Goal: Information Seeking & Learning: Learn about a topic

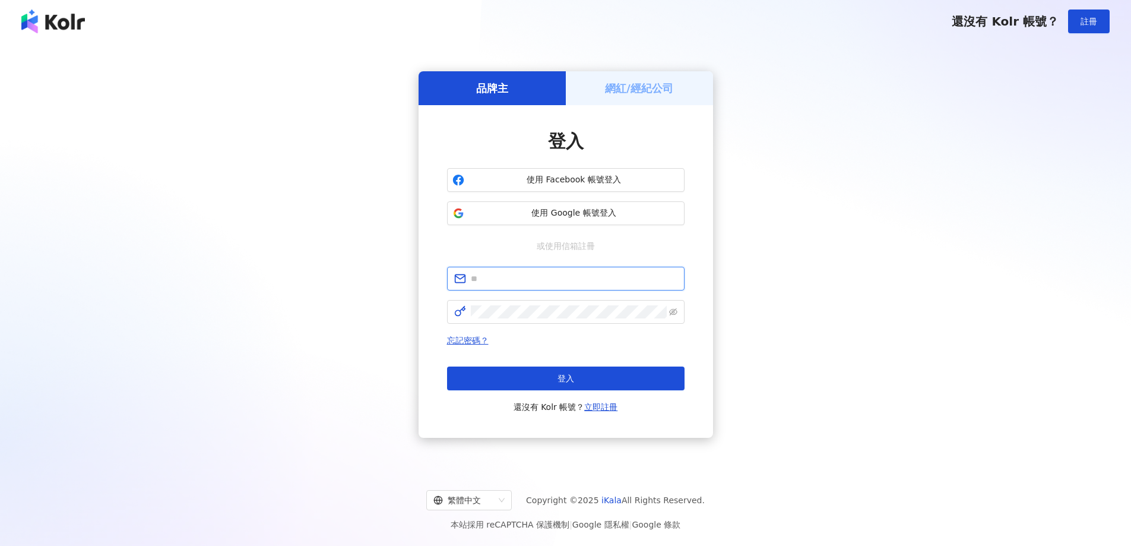
drag, startPoint x: 0, startPoint y: 0, endPoint x: 520, endPoint y: 274, distance: 587.5
click at [520, 274] on input "text" at bounding box center [574, 278] width 207 height 13
type input "**********"
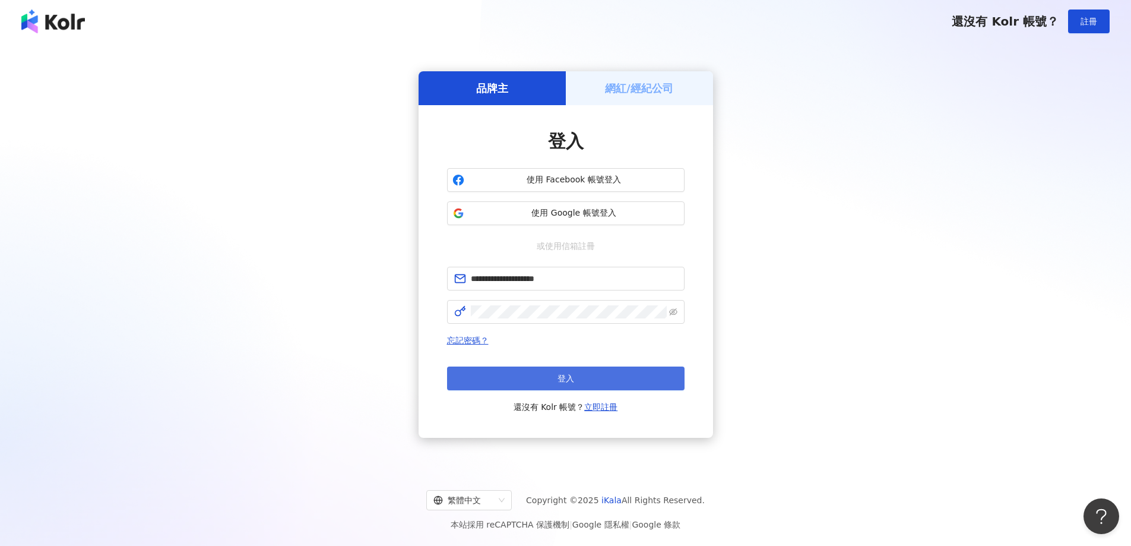
click at [555, 376] on button "登入" at bounding box center [566, 378] width 238 height 24
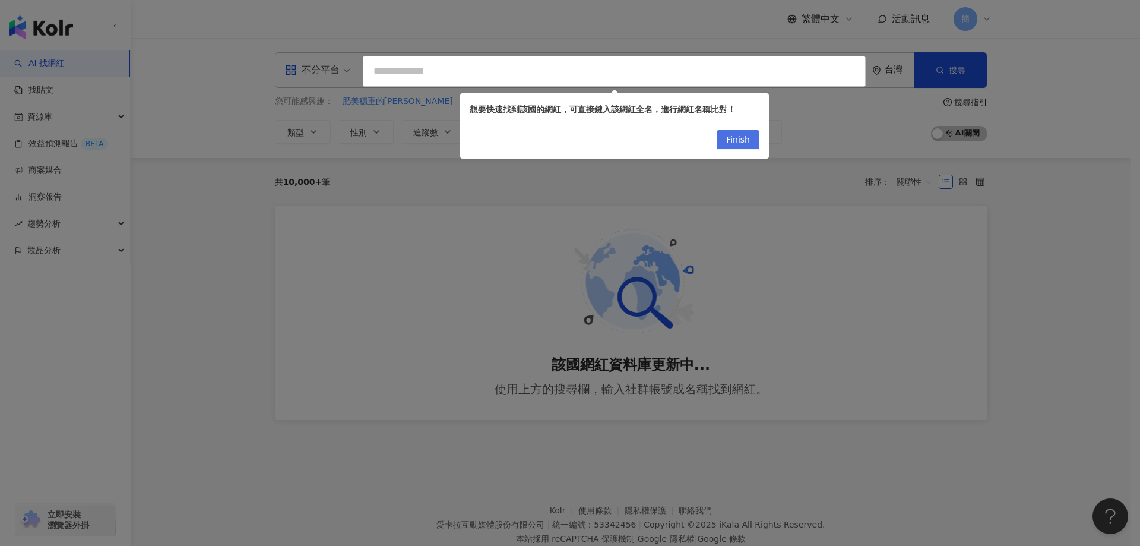
click at [737, 144] on span "Finish" at bounding box center [738, 140] width 24 height 19
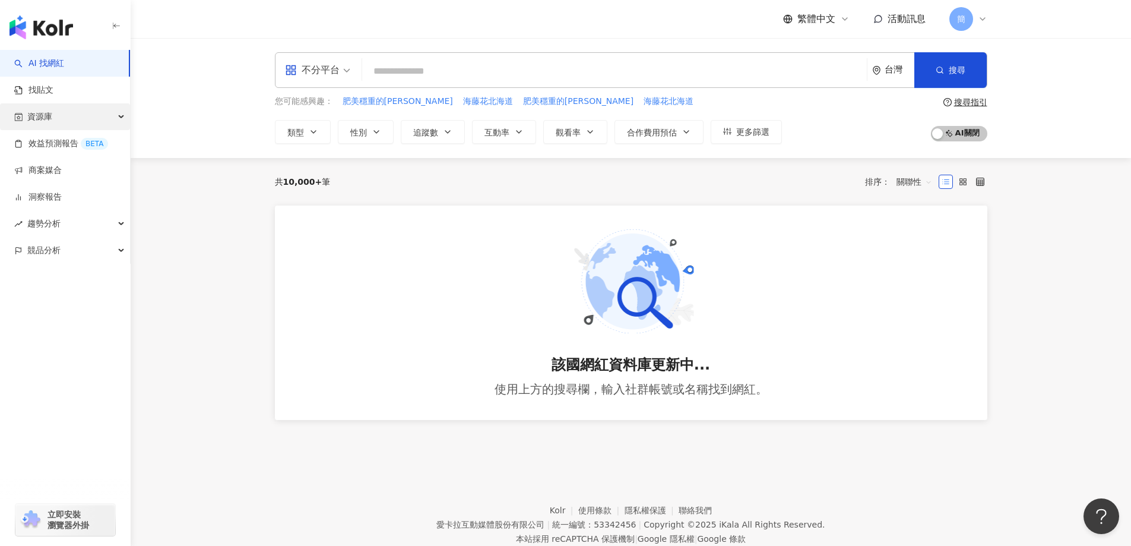
click at [63, 116] on div "資源庫" at bounding box center [65, 116] width 130 height 27
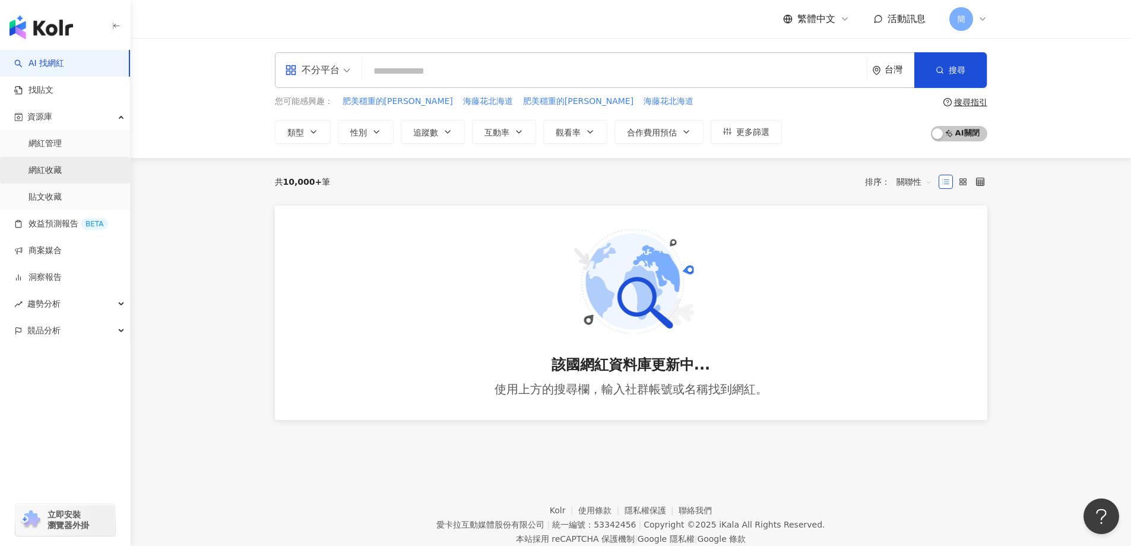
click at [60, 176] on link "網紅收藏" at bounding box center [45, 170] width 33 height 12
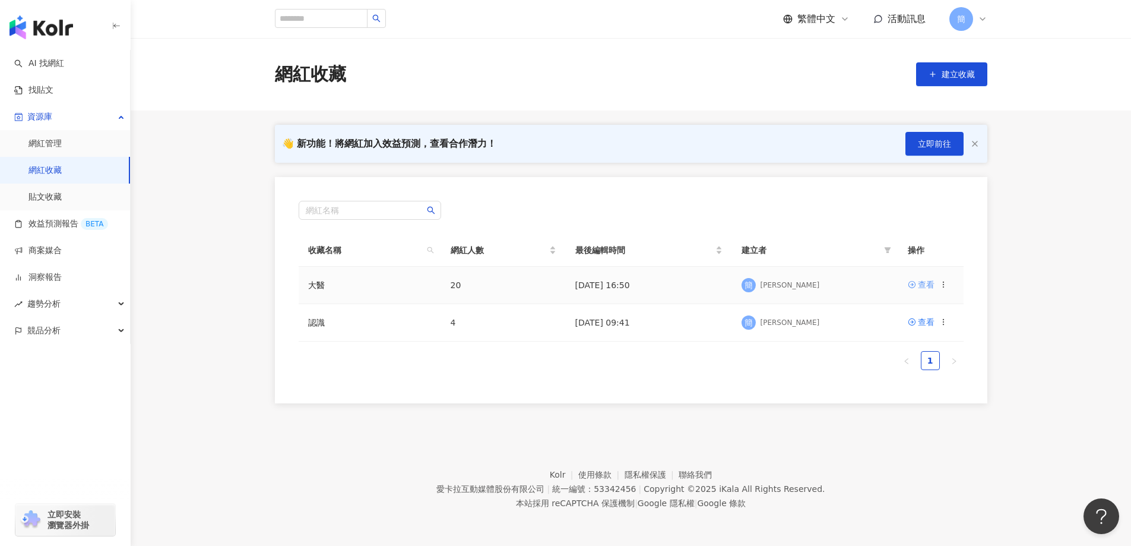
click at [923, 283] on div "查看" at bounding box center [926, 284] width 17 height 13
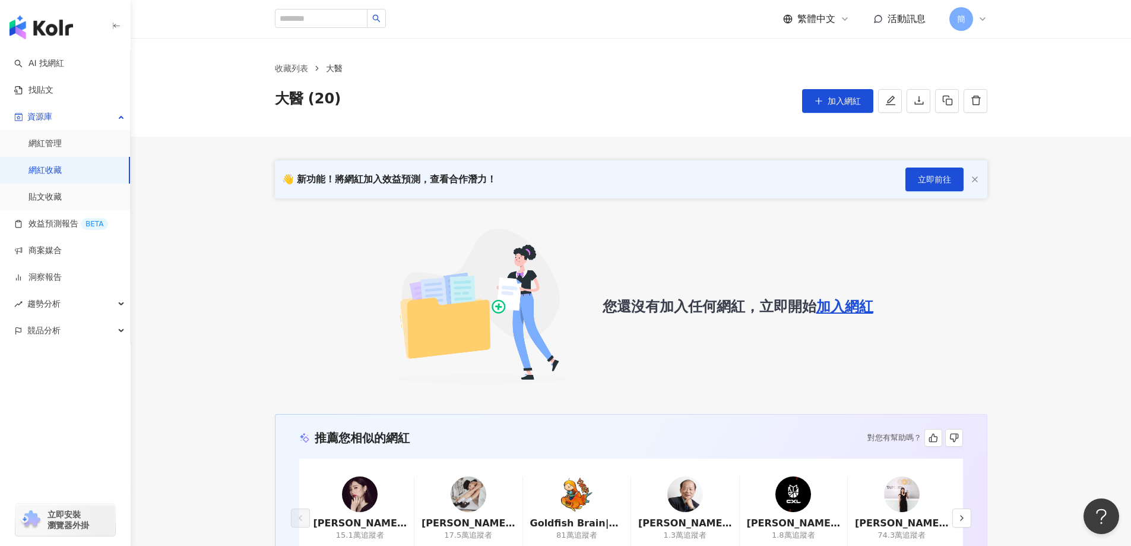
click at [984, 23] on icon at bounding box center [983, 19] width 10 height 10
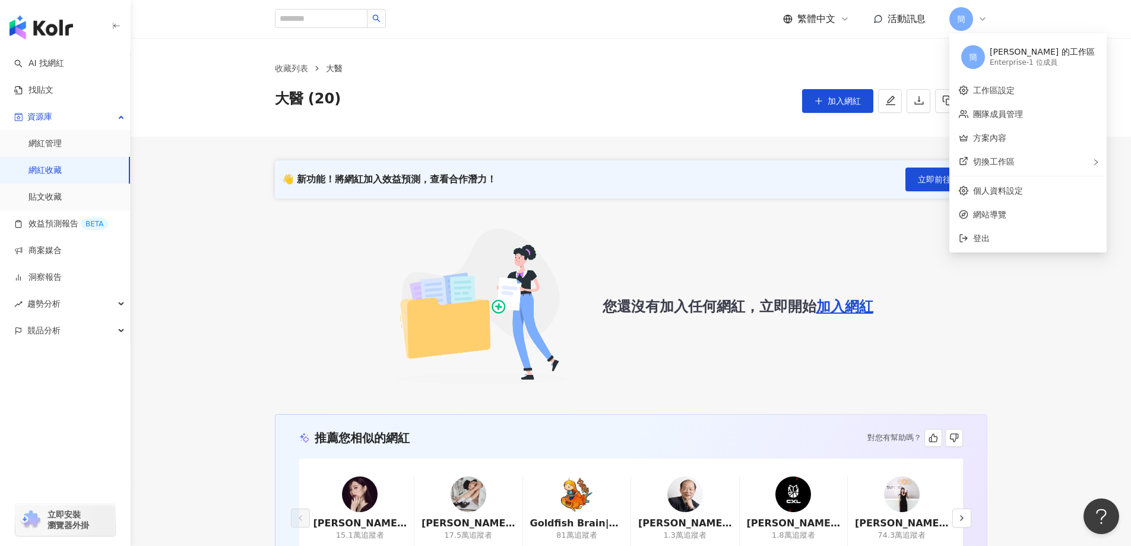
click at [673, 107] on div "大醫 (20) 加入網紅" at bounding box center [631, 101] width 713 height 24
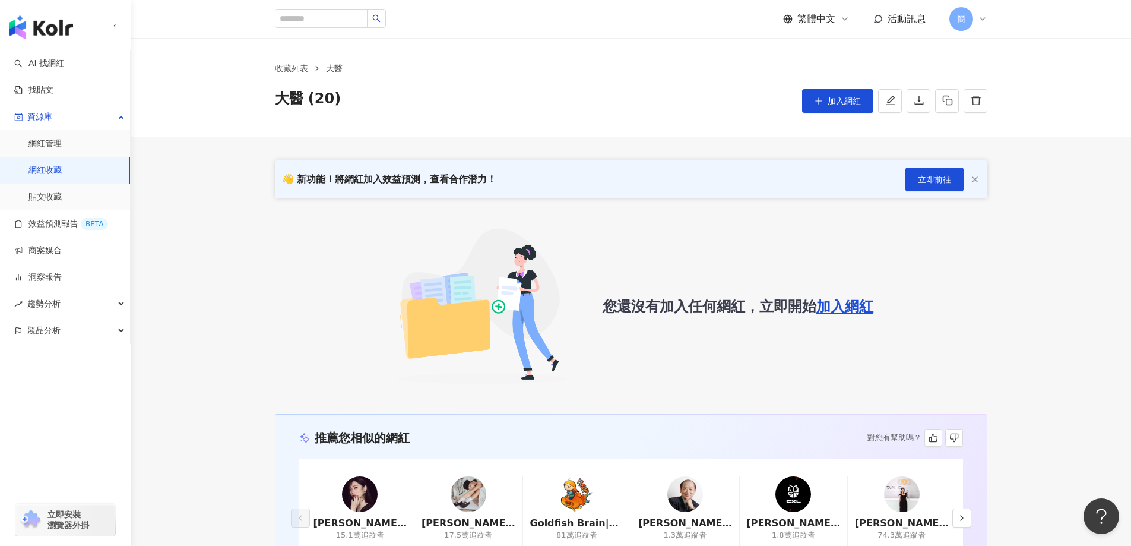
click at [44, 169] on link "網紅收藏" at bounding box center [45, 170] width 33 height 12
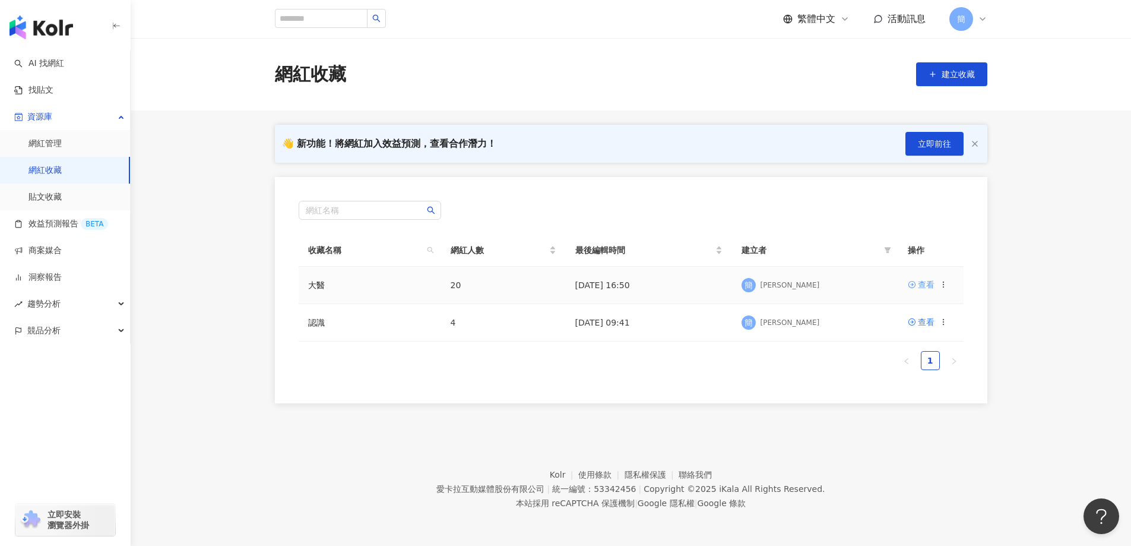
click at [920, 288] on div "查看" at bounding box center [926, 284] width 17 height 13
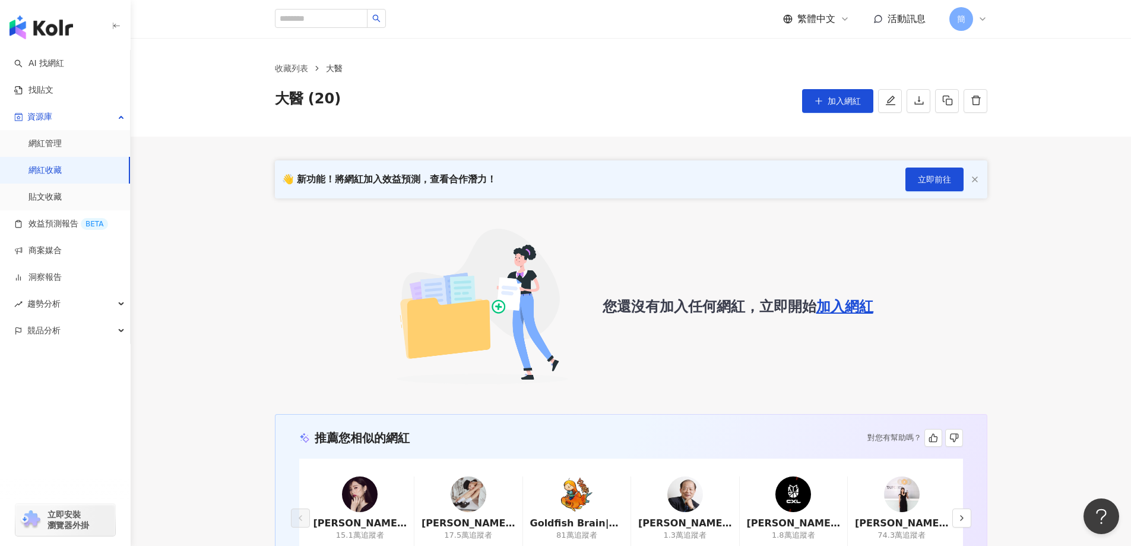
click at [45, 167] on link "網紅收藏" at bounding box center [45, 170] width 33 height 12
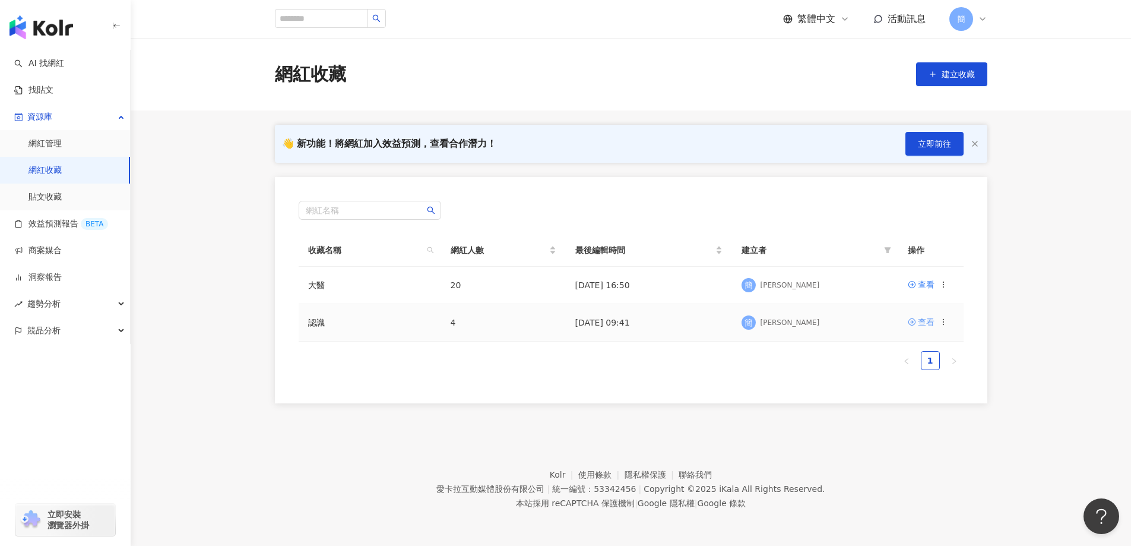
click at [919, 325] on div "查看" at bounding box center [926, 321] width 17 height 13
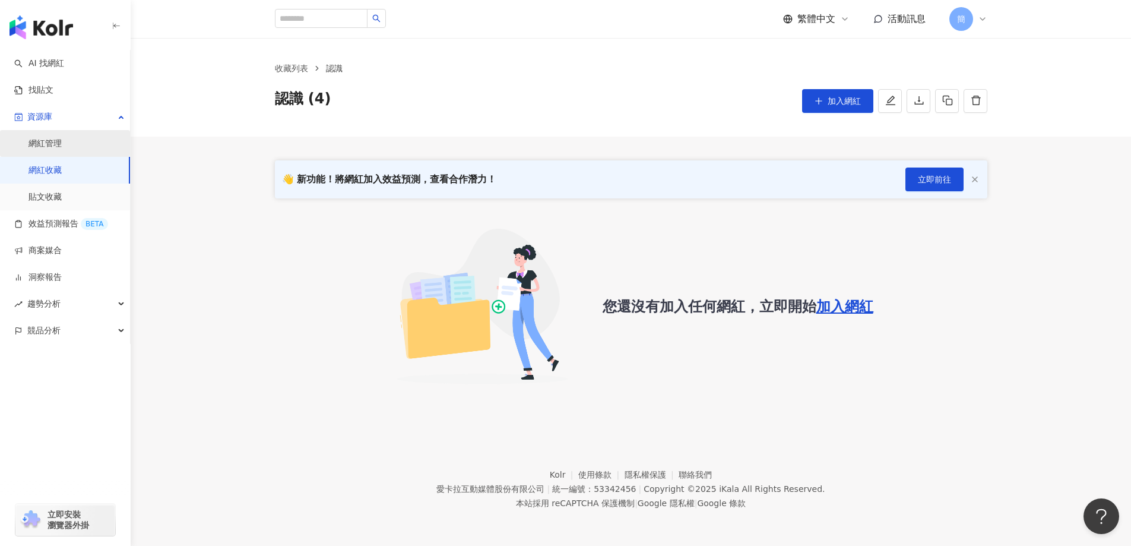
click at [58, 140] on link "網紅管理" at bounding box center [45, 144] width 33 height 12
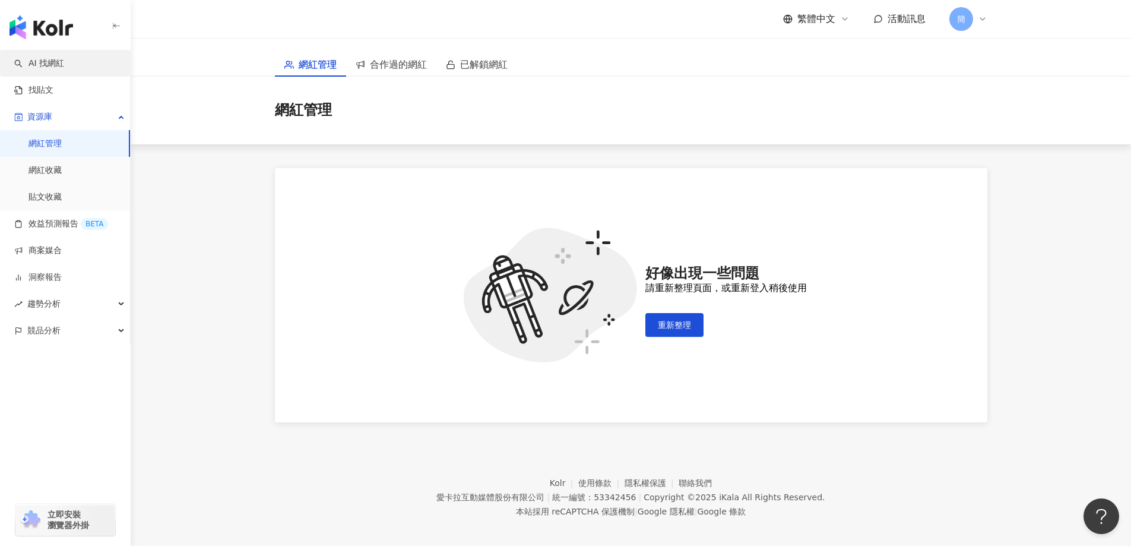
click at [56, 66] on link "AI 找網紅" at bounding box center [39, 64] width 50 height 12
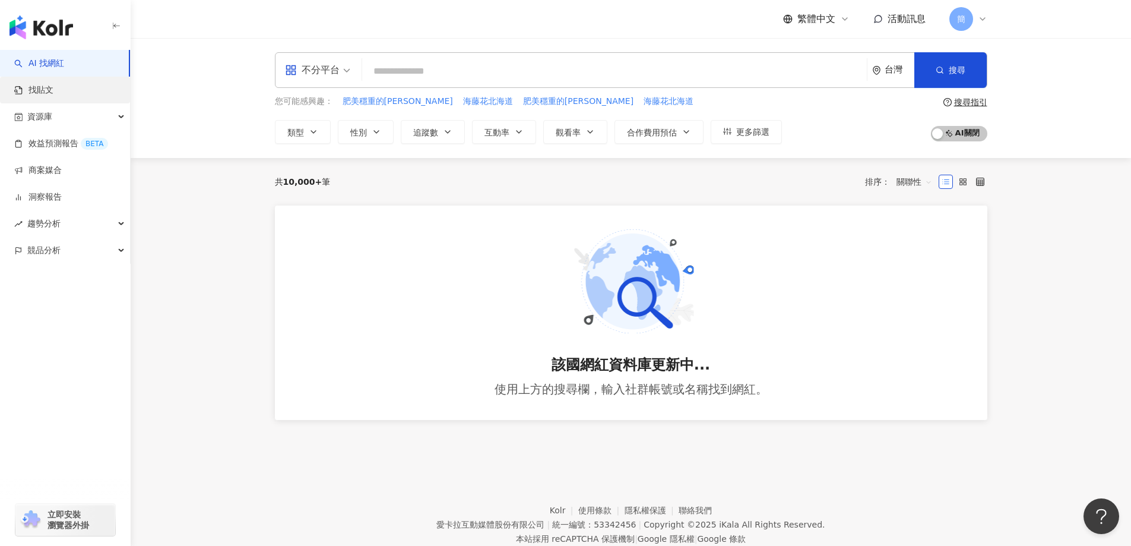
click at [46, 94] on link "找貼文" at bounding box center [33, 90] width 39 height 12
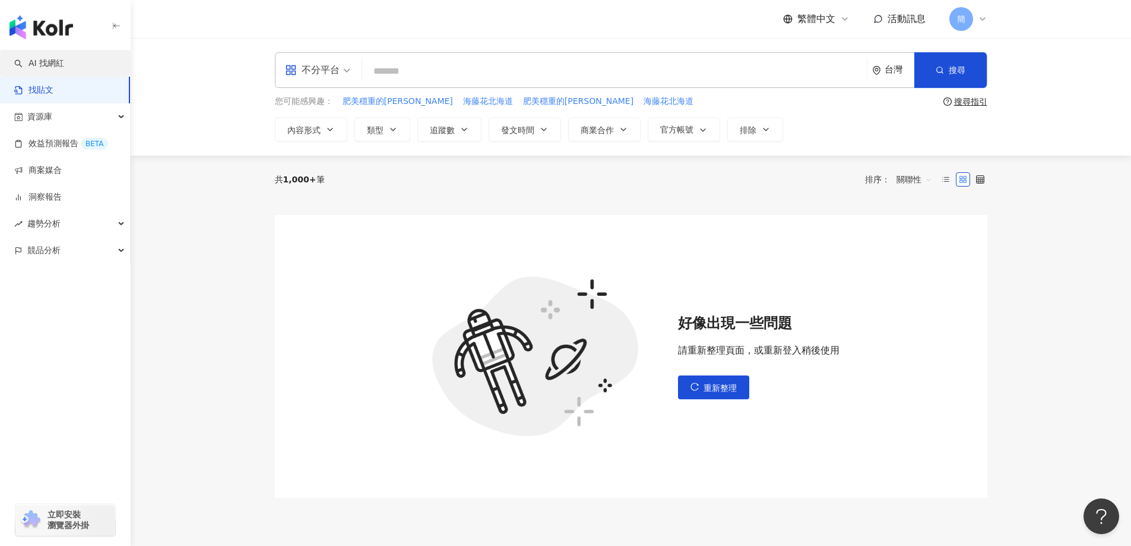
click at [51, 67] on link "AI 找網紅" at bounding box center [39, 64] width 50 height 12
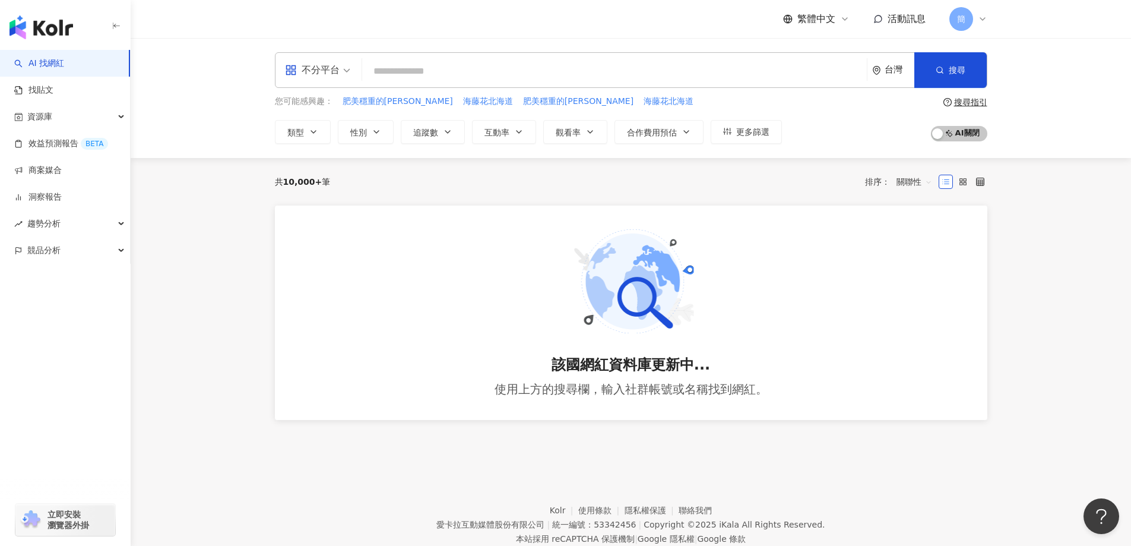
drag, startPoint x: 176, startPoint y: 230, endPoint x: 183, endPoint y: 215, distance: 16.7
click at [181, 227] on main "不分平台 台灣 搜尋 您可能感興趣： 肥美穩重的啵妮 海藤花北海道 肥美穩重的啵妮 海藤花北海道 類型 性別 追蹤數 互動率 觀看率 合作費用預估 更多篩選 …" at bounding box center [631, 243] width 1000 height 411
click at [1075, 280] on main "不分平台 台灣 搜尋 您可能感興趣： 肥美穩重的啵妮 海藤花北海道 肥美穩重的啵妮 海藤花北海道 類型 性別 追蹤數 互動率 觀看率 合作費用預估 更多篩選 …" at bounding box center [631, 243] width 1000 height 411
click at [65, 119] on div "資源庫" at bounding box center [65, 116] width 130 height 27
click at [62, 150] on link "網紅管理" at bounding box center [45, 144] width 33 height 12
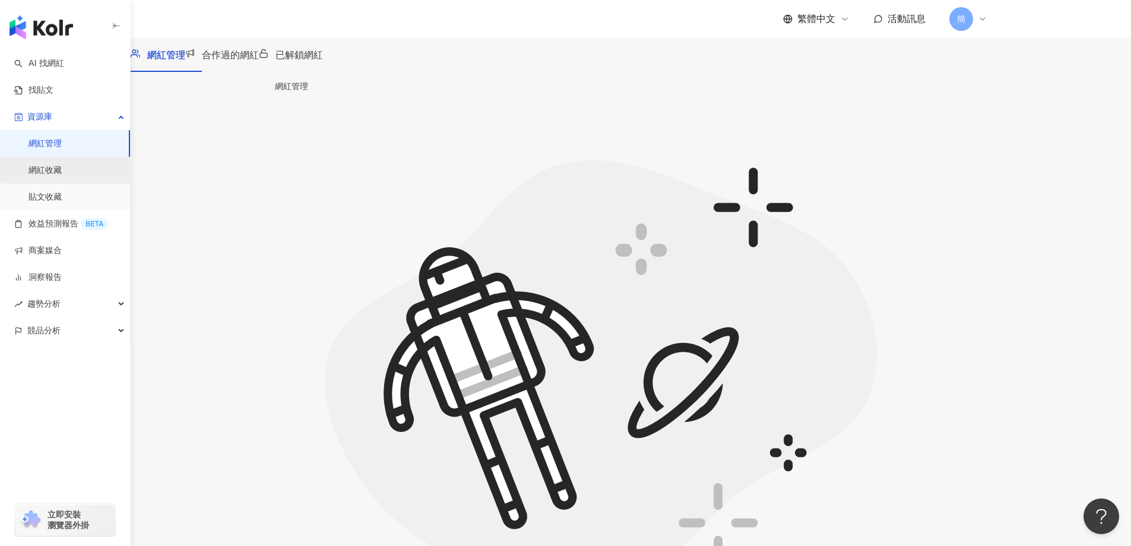
click at [62, 169] on link "網紅收藏" at bounding box center [45, 170] width 33 height 12
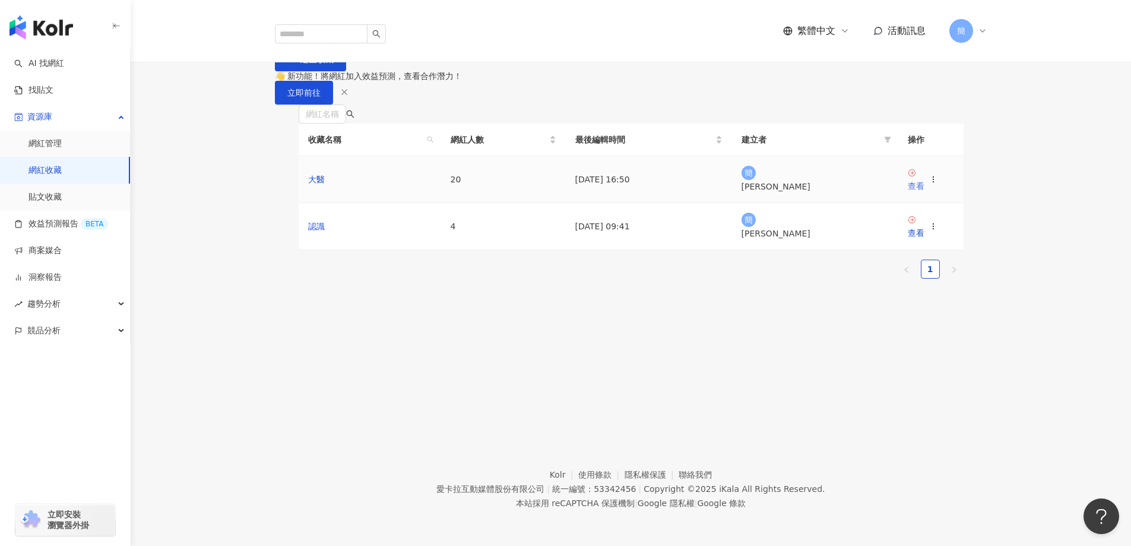
click at [922, 192] on div "查看" at bounding box center [916, 185] width 17 height 13
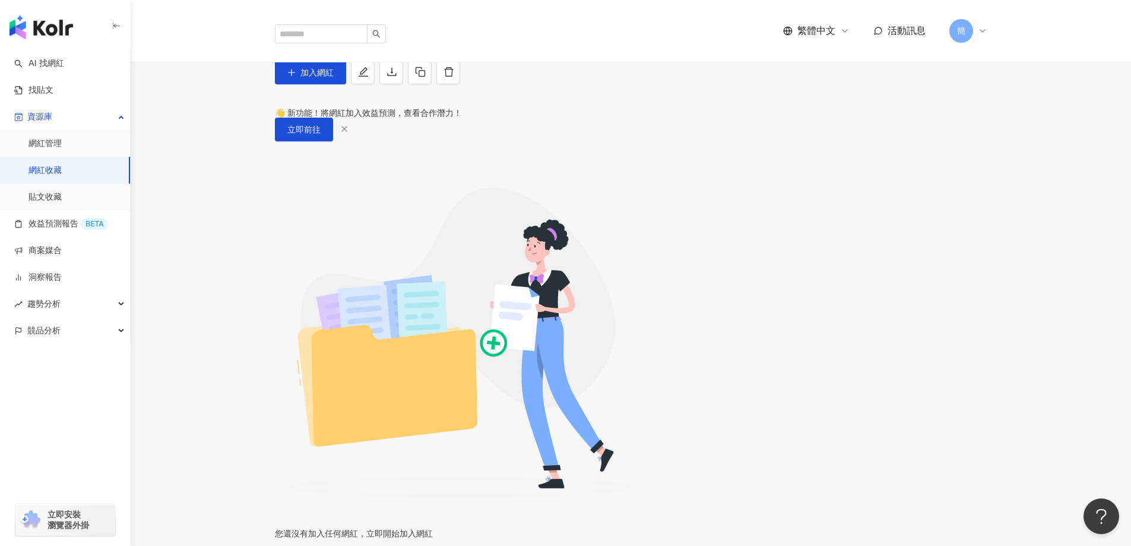
scroll to position [179, 0]
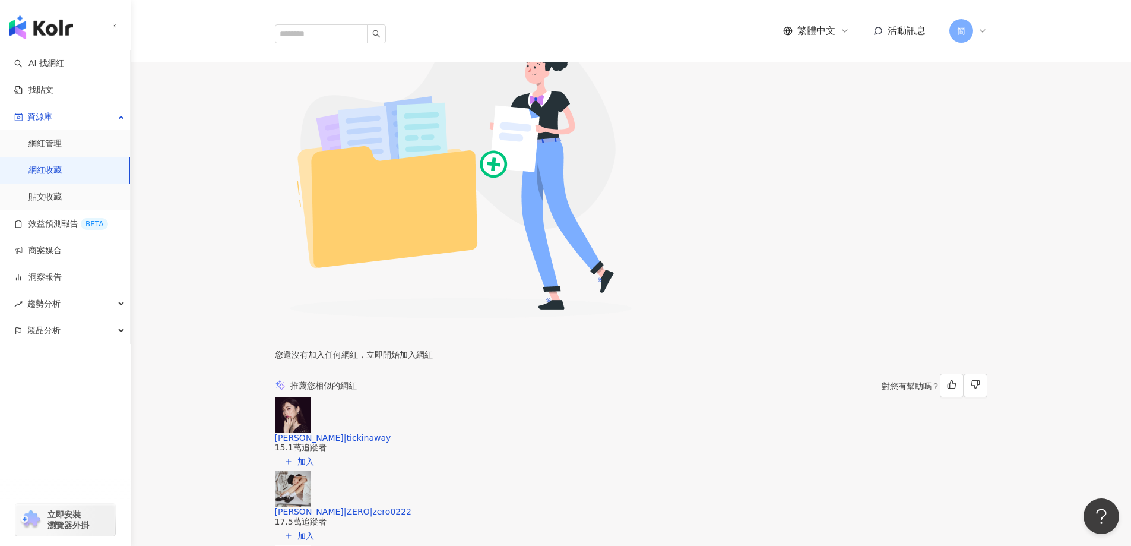
click at [311, 397] on img at bounding box center [293, 415] width 36 height 36
click at [61, 58] on link "AI 找網紅" at bounding box center [39, 64] width 50 height 12
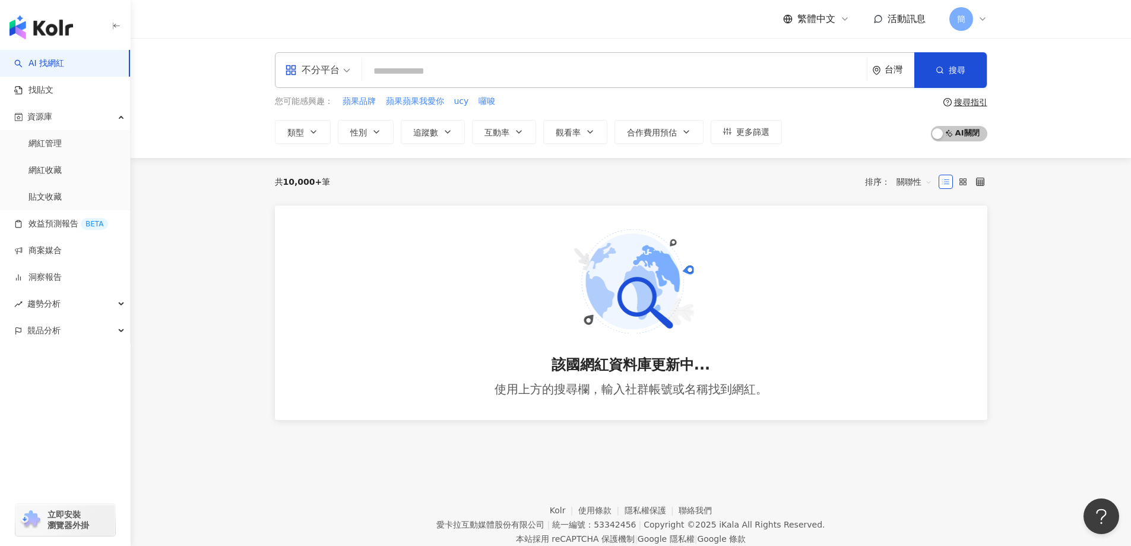
click at [195, 228] on main "不分平台 台灣 搜尋 您可能感興趣： 蘋果品牌 蘋果蘋果我愛你 ucy 囉唆 類型 性別 追蹤數 互動率 觀看率 合作費用預估 更多篩選 搜尋指引 AI 開啟…" at bounding box center [631, 243] width 1000 height 411
click at [49, 144] on link "網紅管理" at bounding box center [45, 144] width 33 height 12
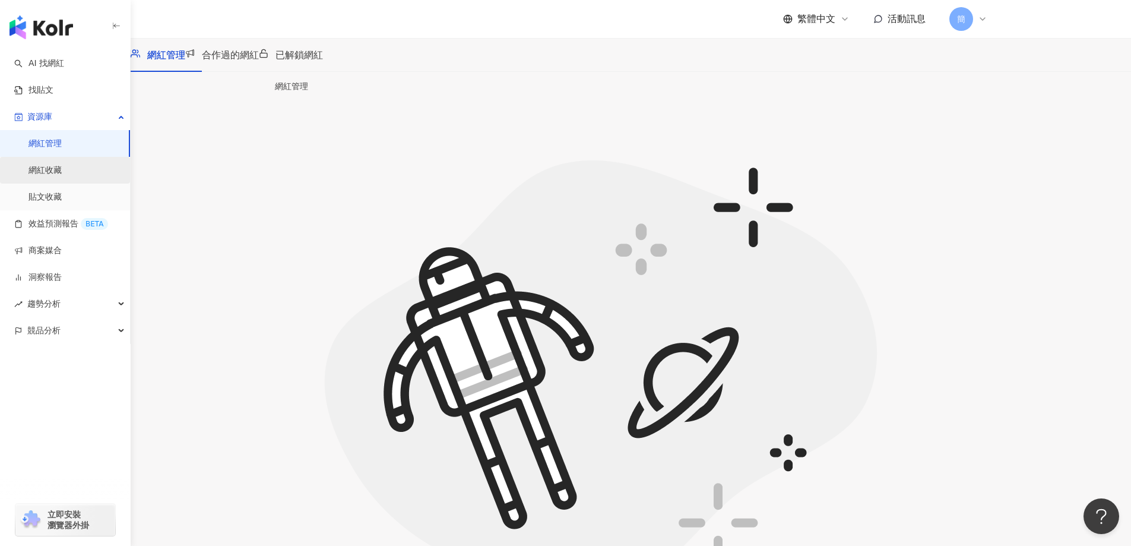
click at [58, 170] on link "網紅收藏" at bounding box center [45, 170] width 33 height 12
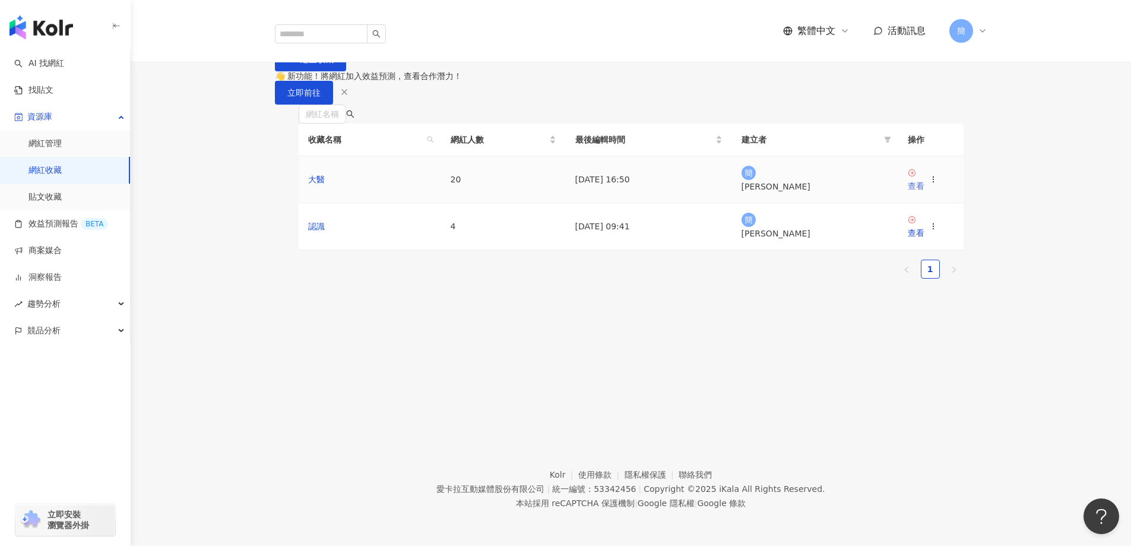
click at [924, 192] on div "查看" at bounding box center [916, 185] width 17 height 13
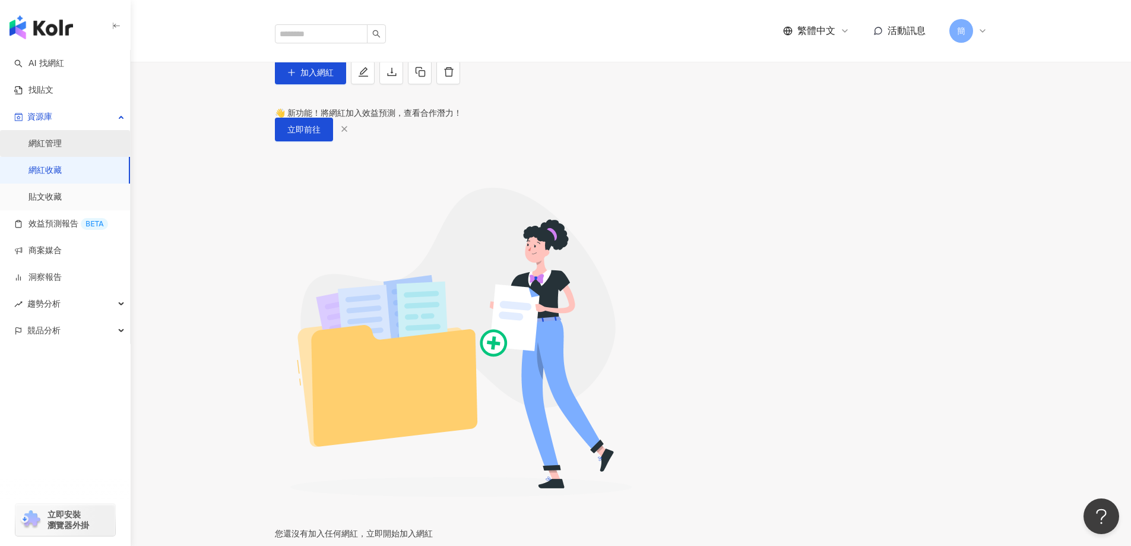
click at [53, 141] on link "網紅管理" at bounding box center [45, 144] width 33 height 12
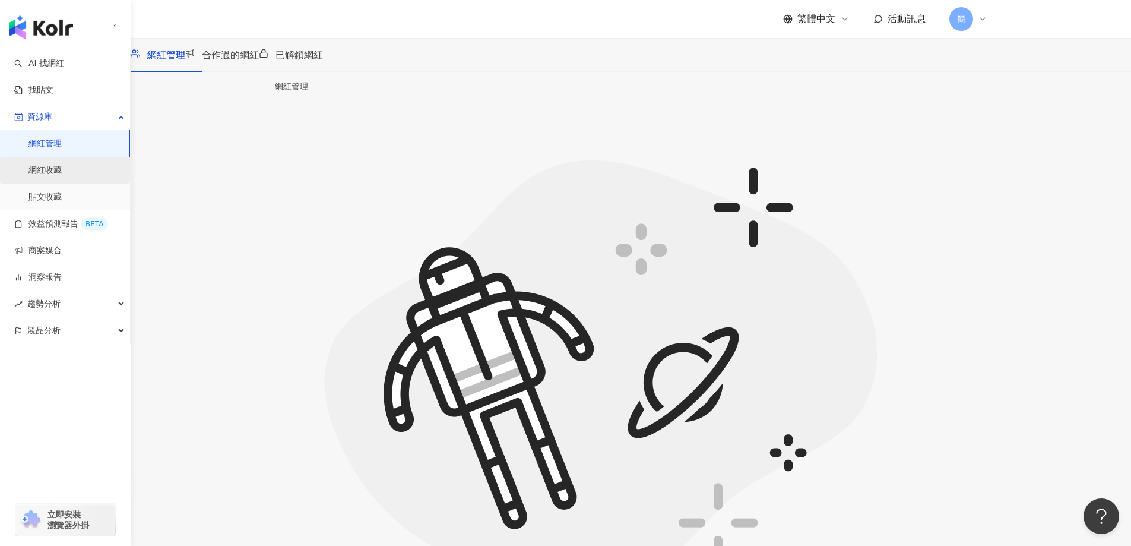
click at [51, 173] on link "網紅收藏" at bounding box center [45, 170] width 33 height 12
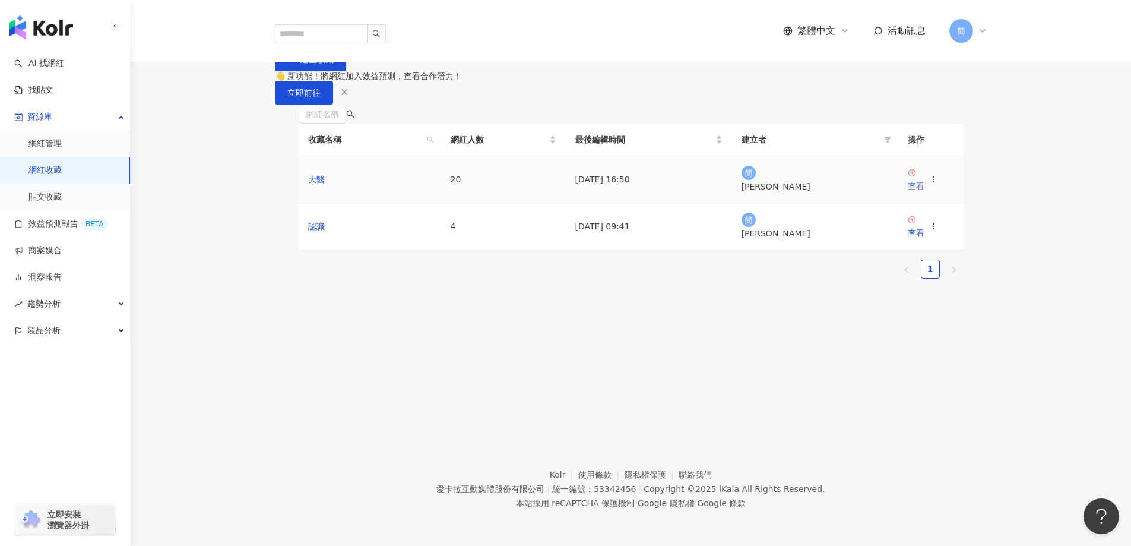
click at [924, 192] on div "查看" at bounding box center [916, 185] width 17 height 13
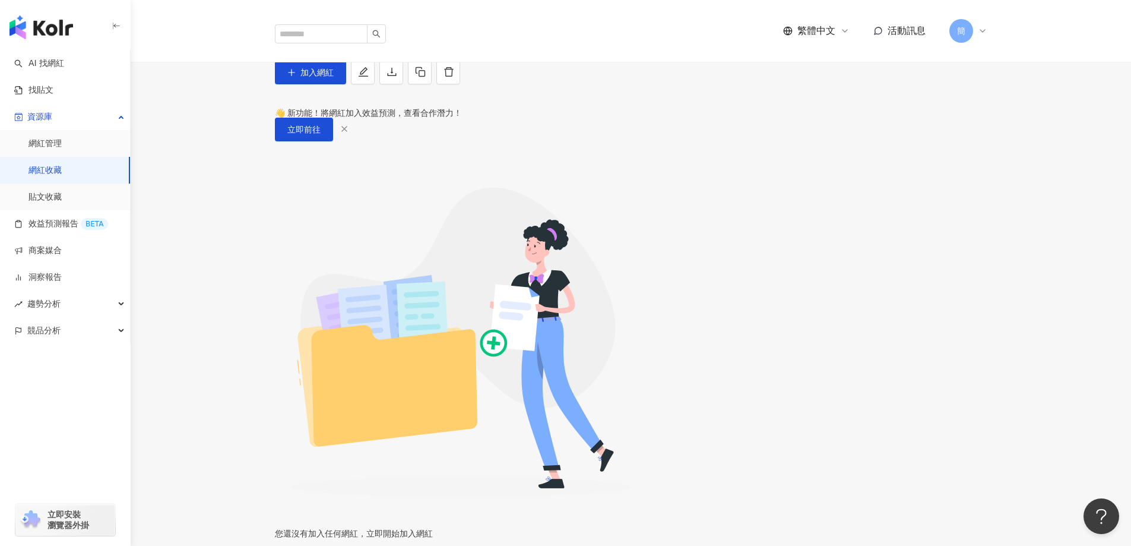
click at [980, 26] on icon at bounding box center [983, 31] width 10 height 10
click at [1006, 241] on span "登出" at bounding box center [1011, 246] width 77 height 13
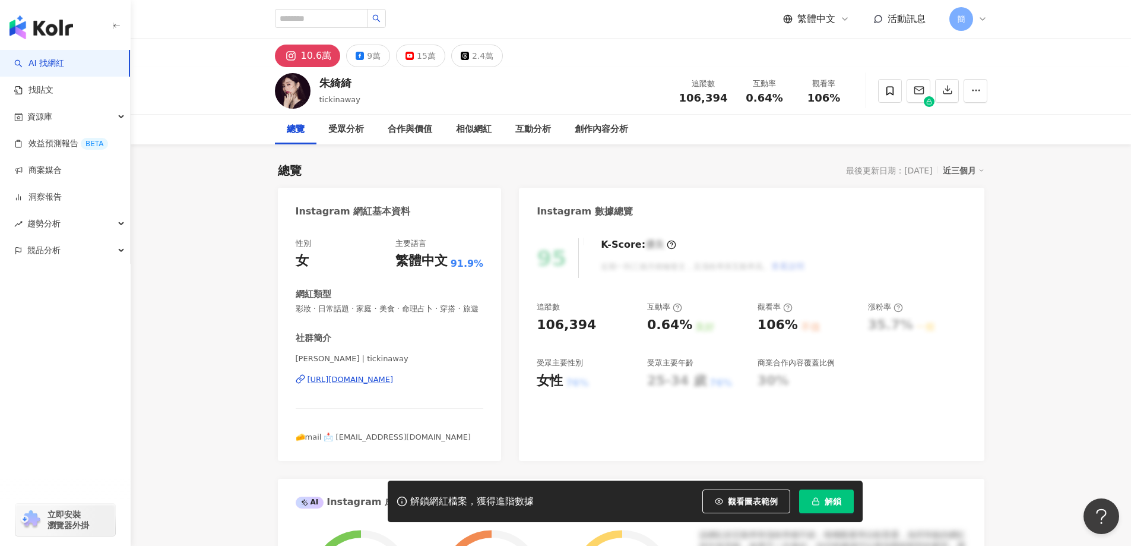
click at [56, 65] on link "AI 找網紅" at bounding box center [39, 64] width 50 height 12
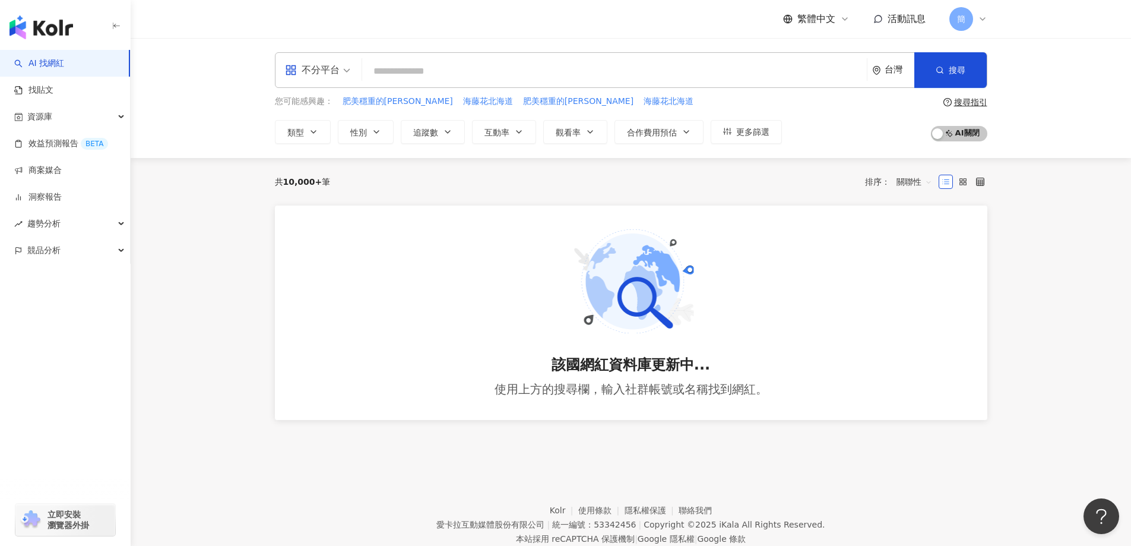
click at [437, 73] on input "search" at bounding box center [614, 71] width 495 height 23
type input "*"
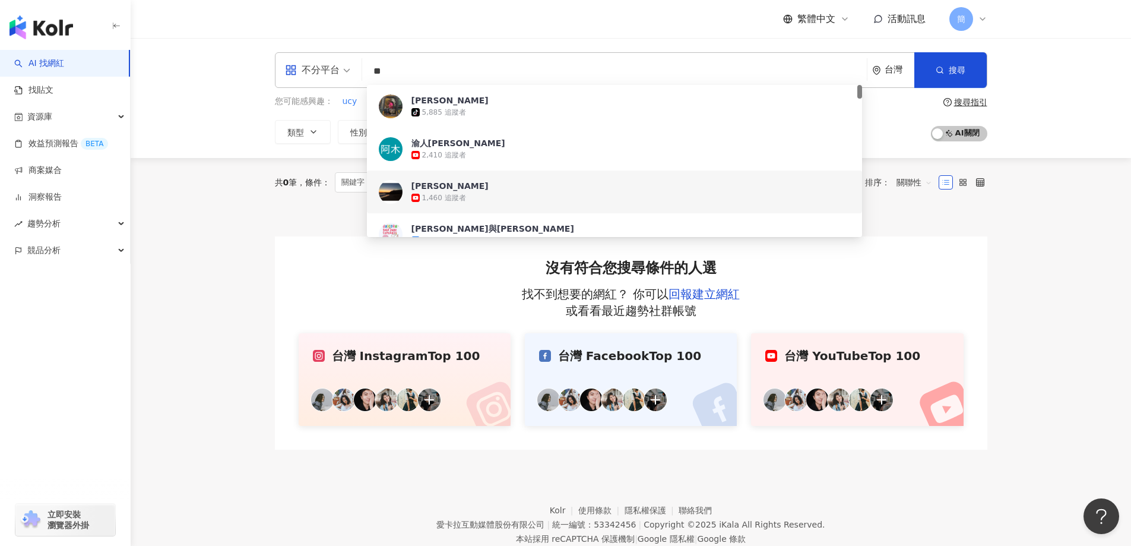
click at [239, 201] on main "不分平台 ** 台灣 搜尋 292911b6-0992-4824-a6ed-a155731995cd 2d948693-3937-462b-8139-0254…" at bounding box center [631, 243] width 1000 height 411
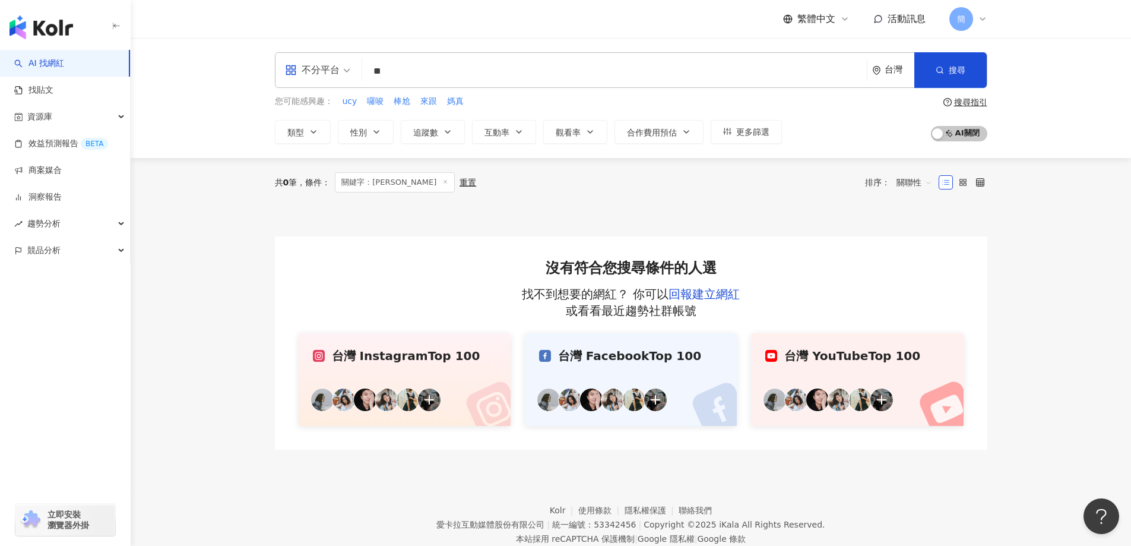
click at [398, 71] on input "**" at bounding box center [614, 71] width 495 height 23
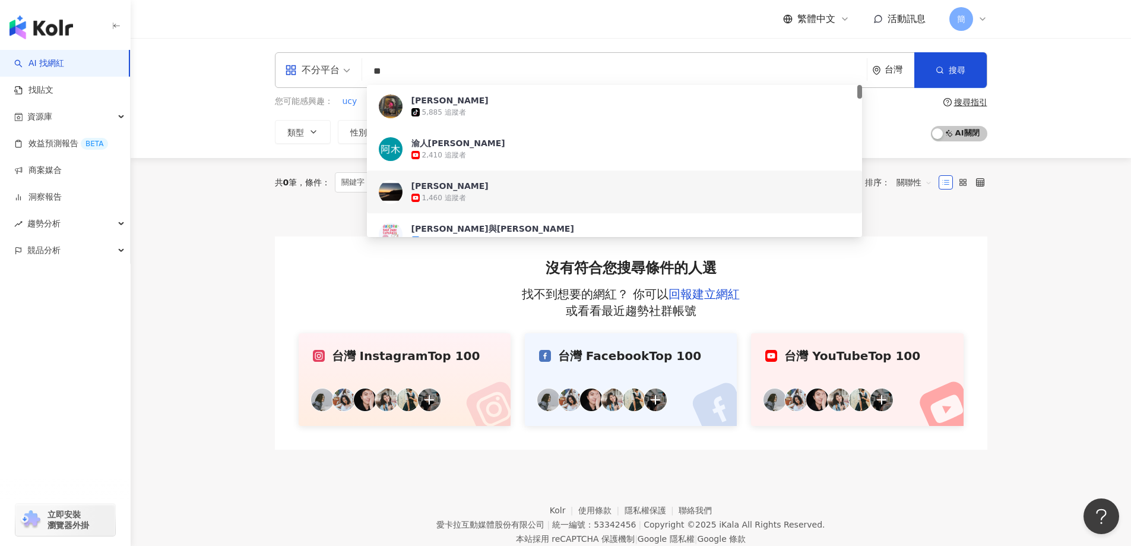
type input "*"
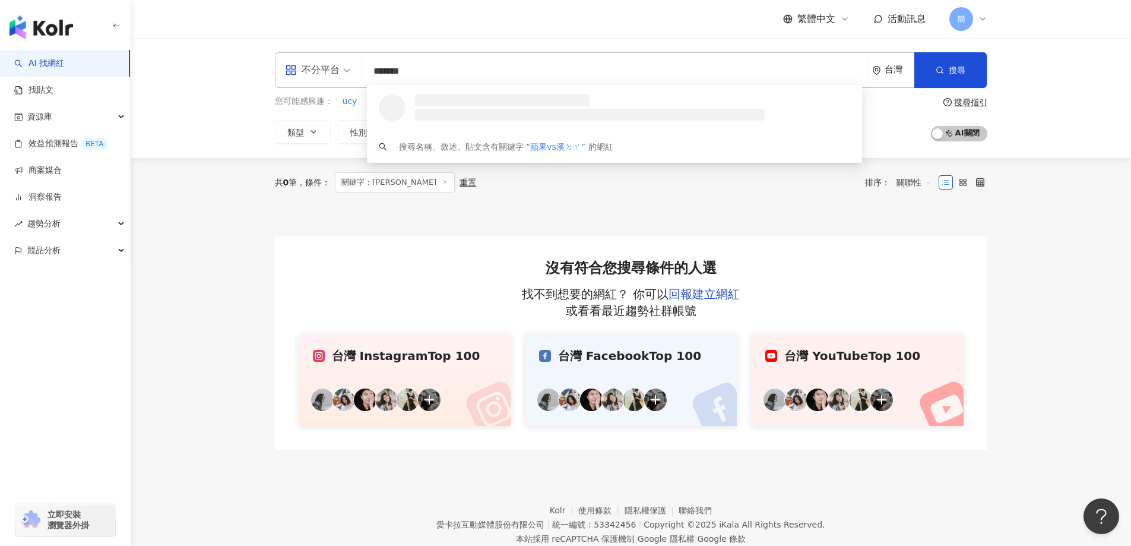
type input "******"
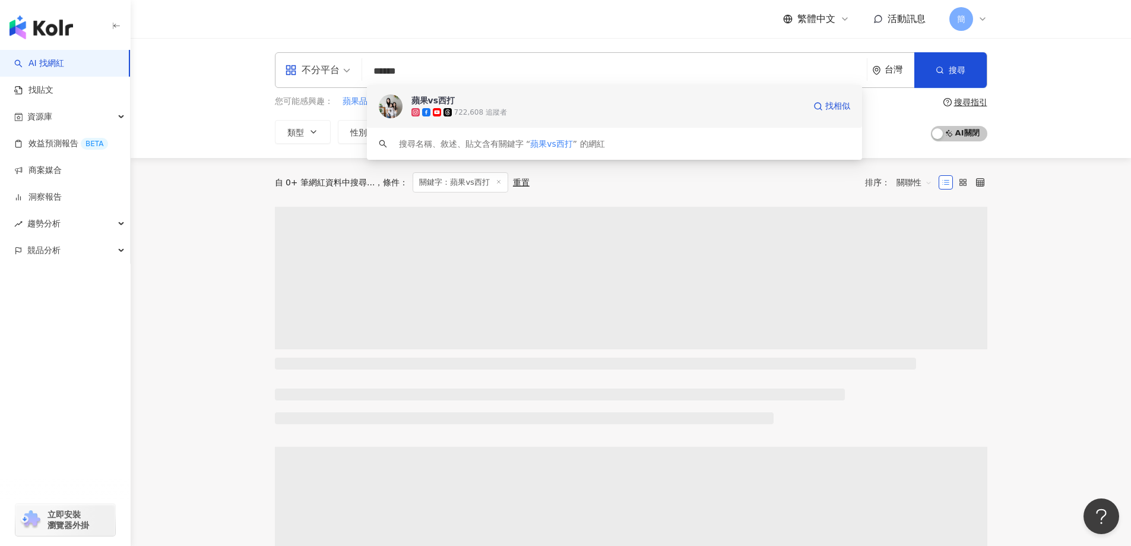
click at [460, 100] on span "蘋果vs西打" at bounding box center [607, 100] width 393 height 12
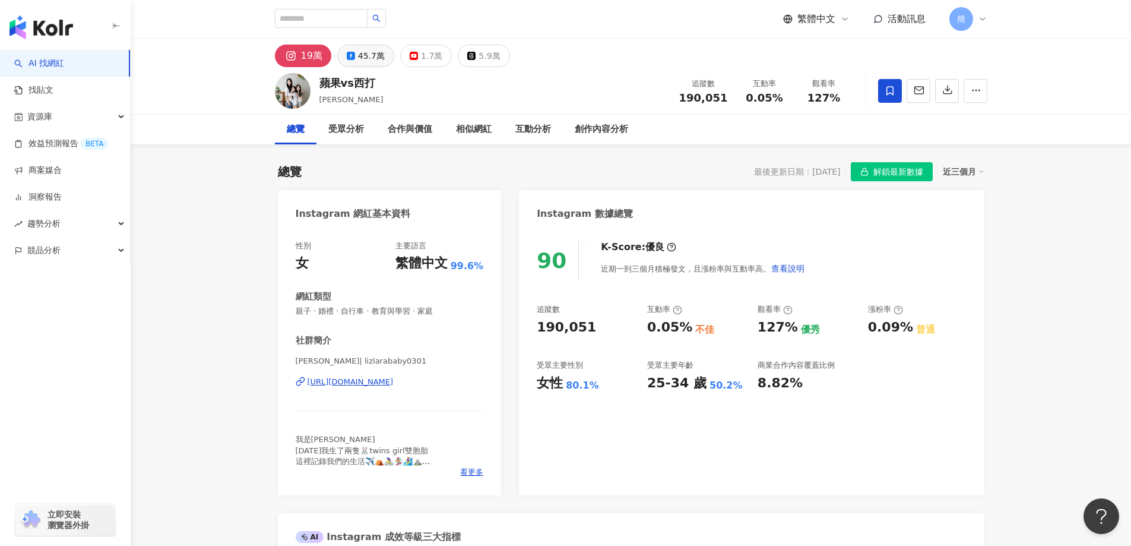
click at [360, 59] on div "45.7萬" at bounding box center [371, 56] width 27 height 17
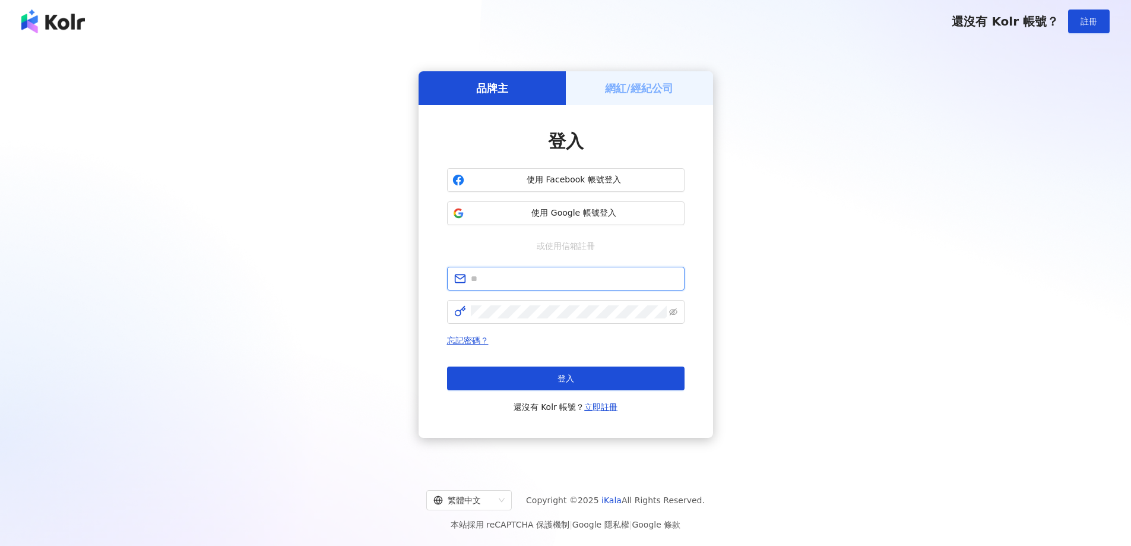
click at [509, 277] on input "text" at bounding box center [574, 278] width 207 height 13
type input "**********"
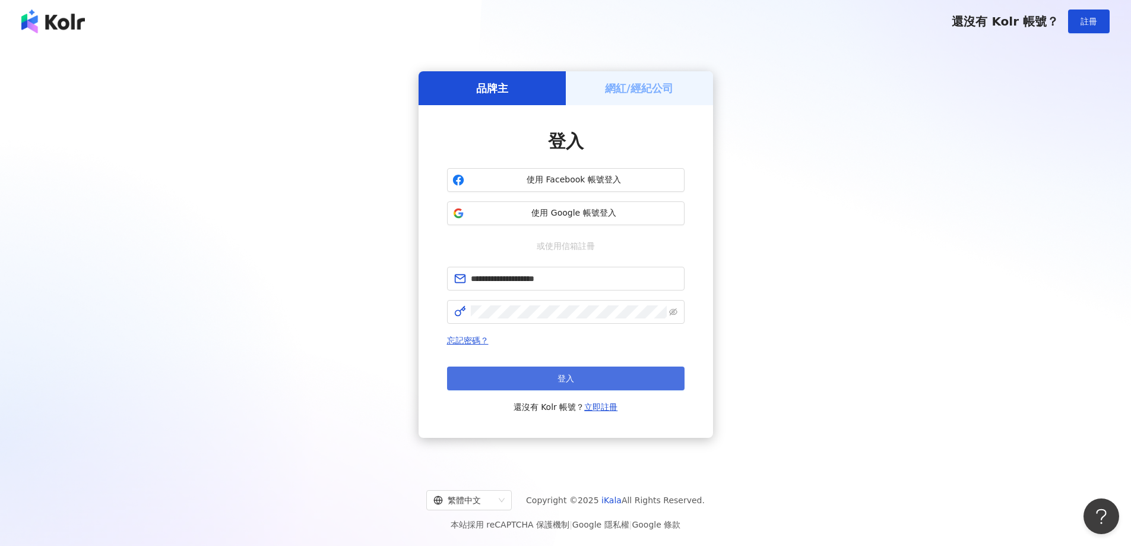
click at [575, 379] on button "登入" at bounding box center [566, 378] width 238 height 24
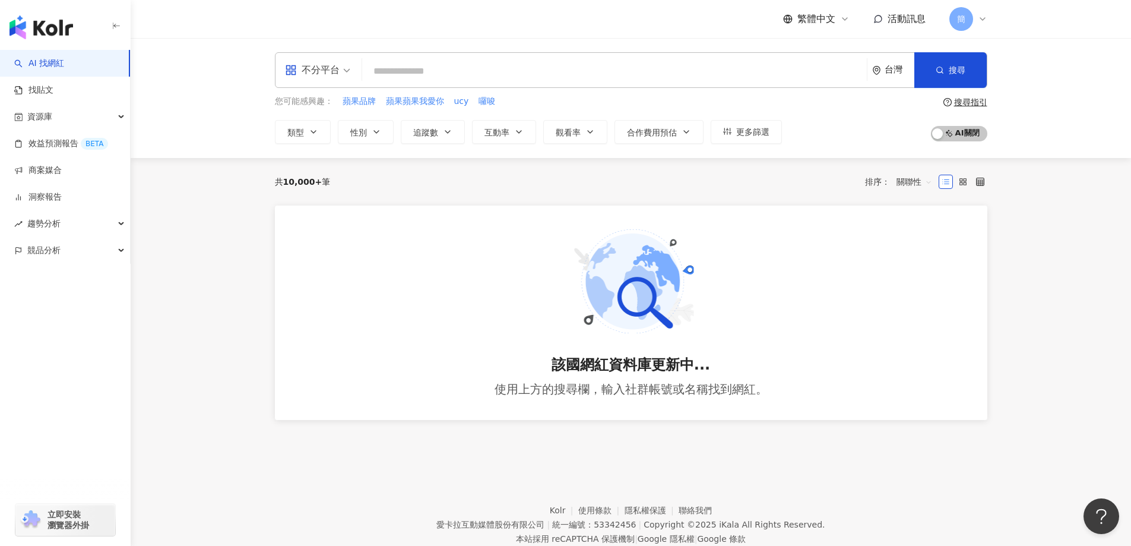
click at [1046, 274] on main "不分平台 台灣 搜尋 您可能感興趣： 蘋果品牌 蘋果蘋果我愛你 ucy 囉唆 類型 性別 追蹤數 互動率 觀看率 合作費用預估 更多篩選 搜尋指引 AI 開啟…" at bounding box center [631, 243] width 1000 height 411
click at [411, 67] on input "search" at bounding box center [614, 71] width 495 height 23
type input "*"
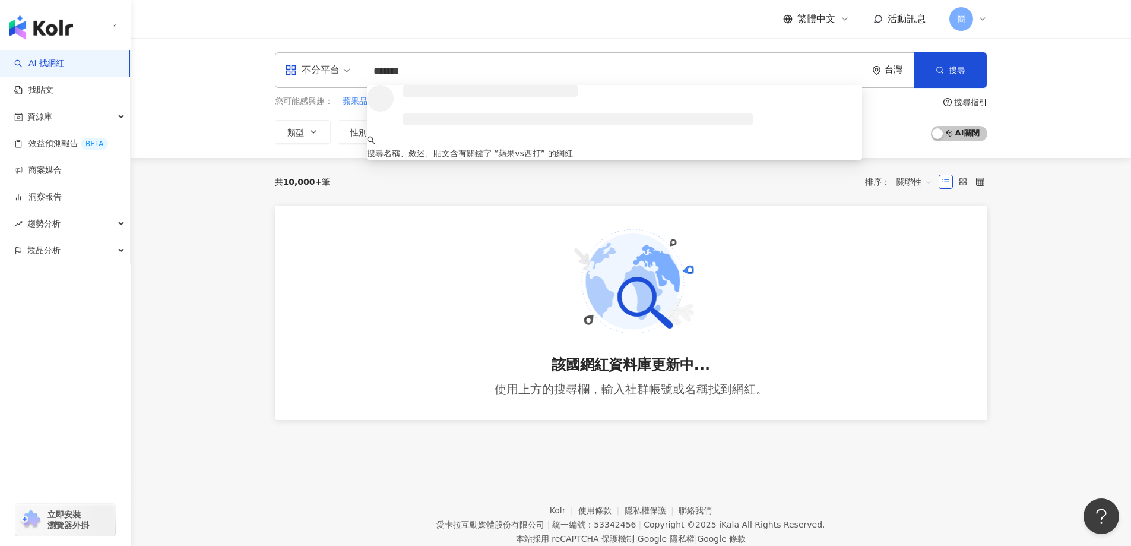
type input "******"
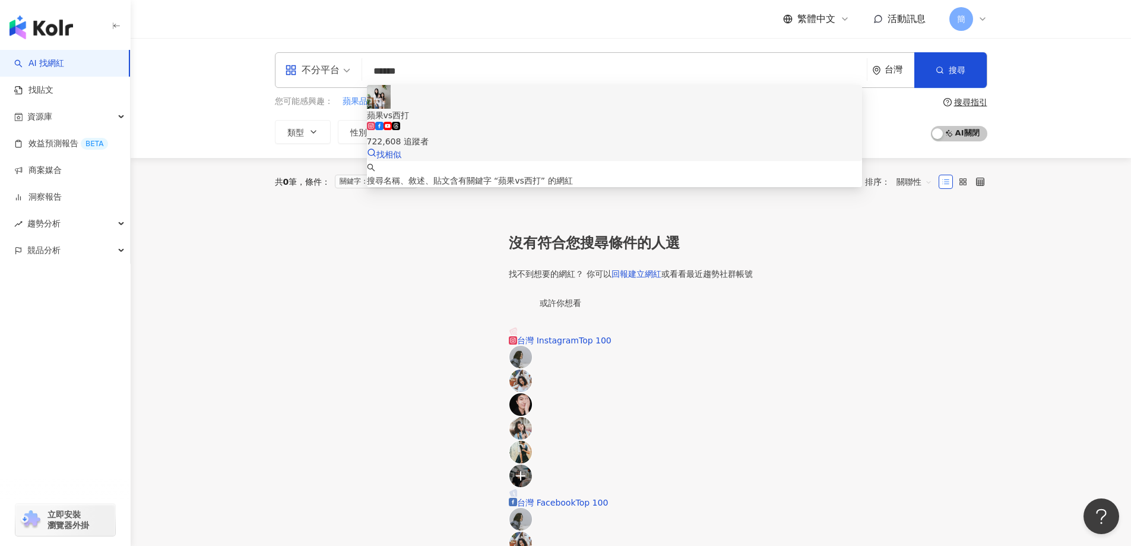
click at [454, 109] on span "蘋果vs西打" at bounding box center [614, 115] width 495 height 13
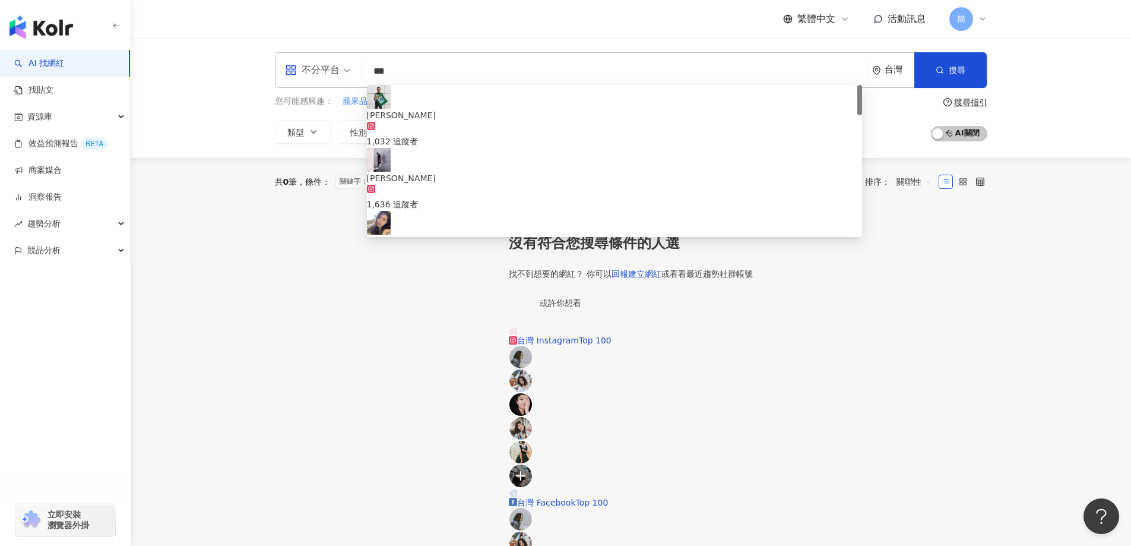
type input "***"
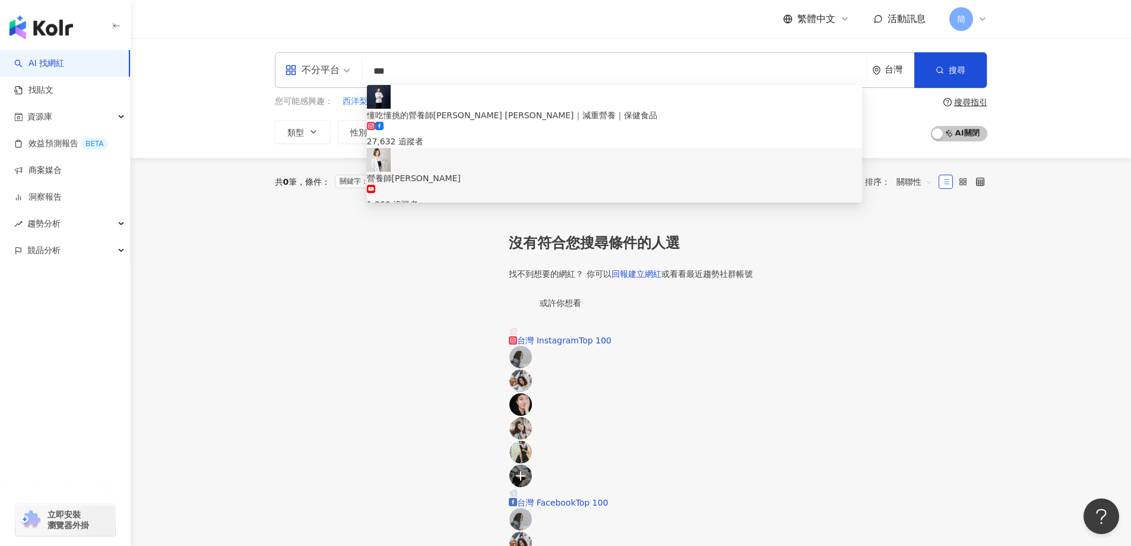
click at [515, 185] on div "1,860 追蹤者" at bounding box center [614, 198] width 495 height 26
